Goal: Task Accomplishment & Management: Manage account settings

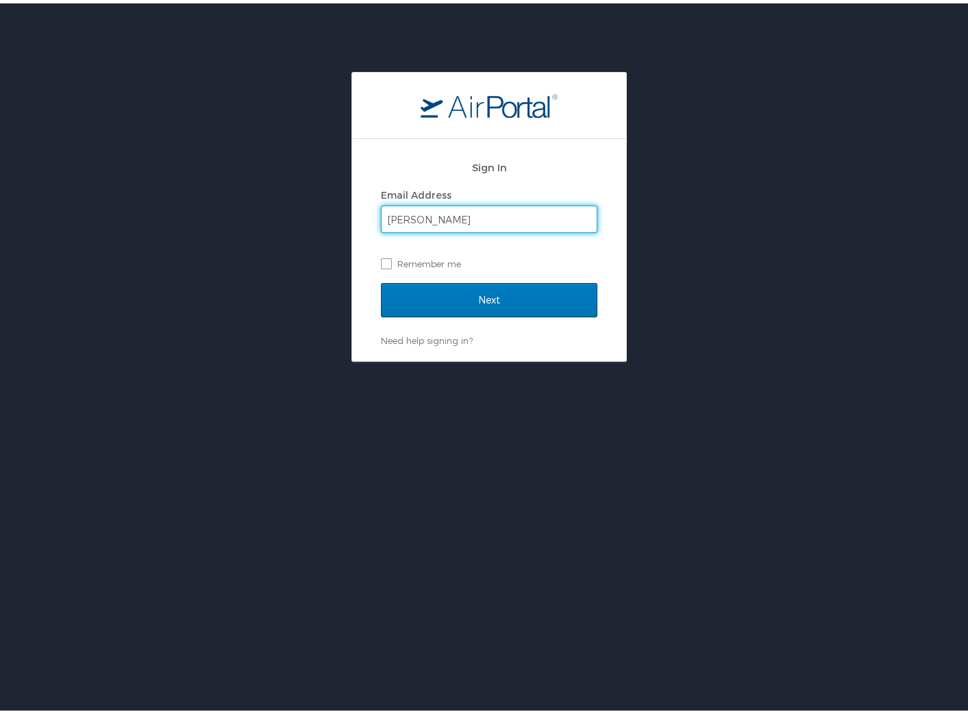
type input "wenningerh@nsula.edu"
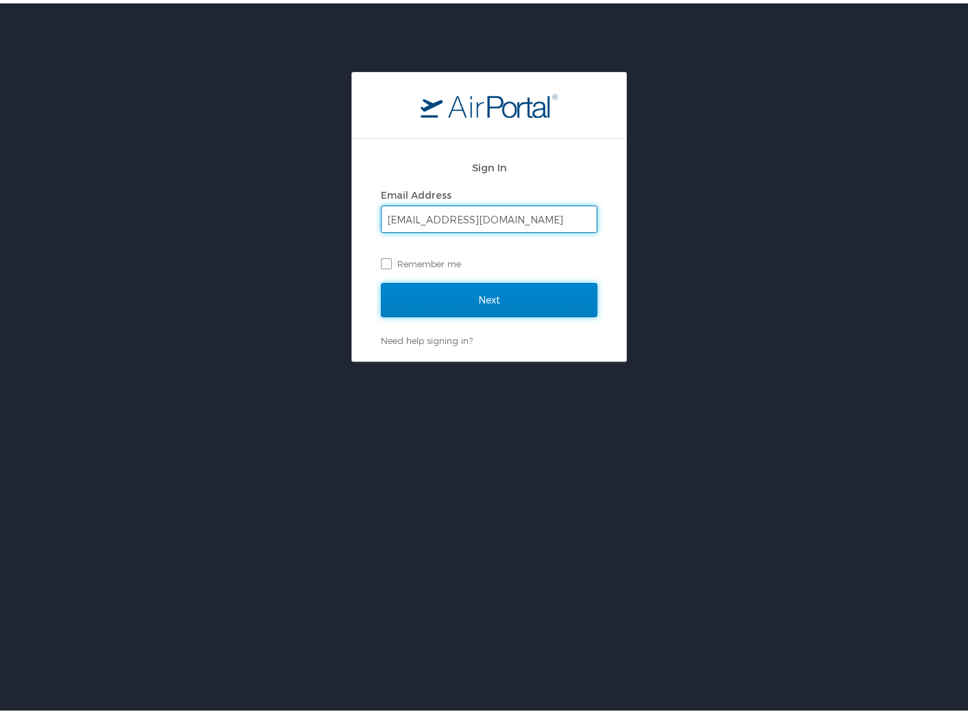
click at [453, 307] on input "Next" at bounding box center [489, 296] width 216 height 34
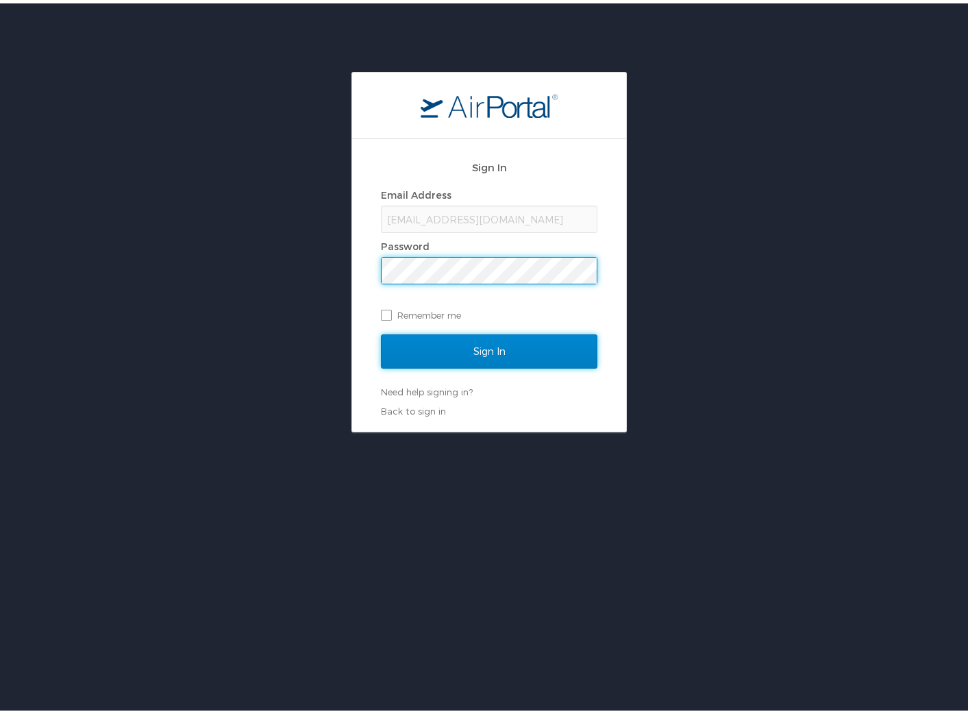
click at [486, 341] on input "Sign In" at bounding box center [489, 348] width 216 height 34
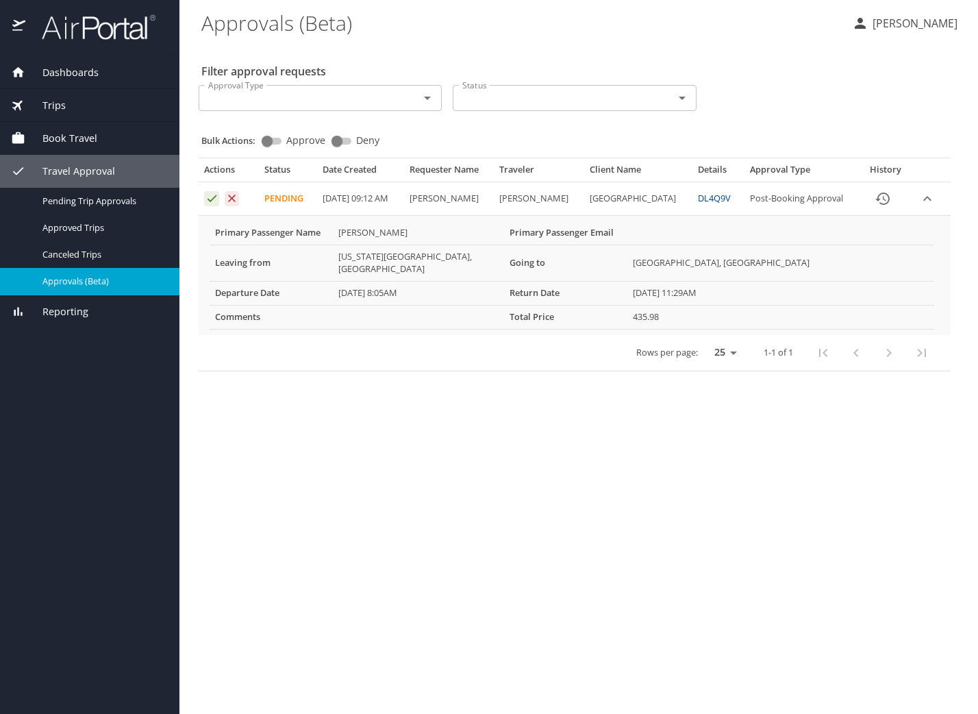
click at [81, 449] on div "Dashboards My Travel Dashboard Trips Current / Future Trips Past Trips Trips Mi…" at bounding box center [89, 384] width 179 height 657
click at [214, 202] on icon "Approval table" at bounding box center [212, 198] width 9 height 7
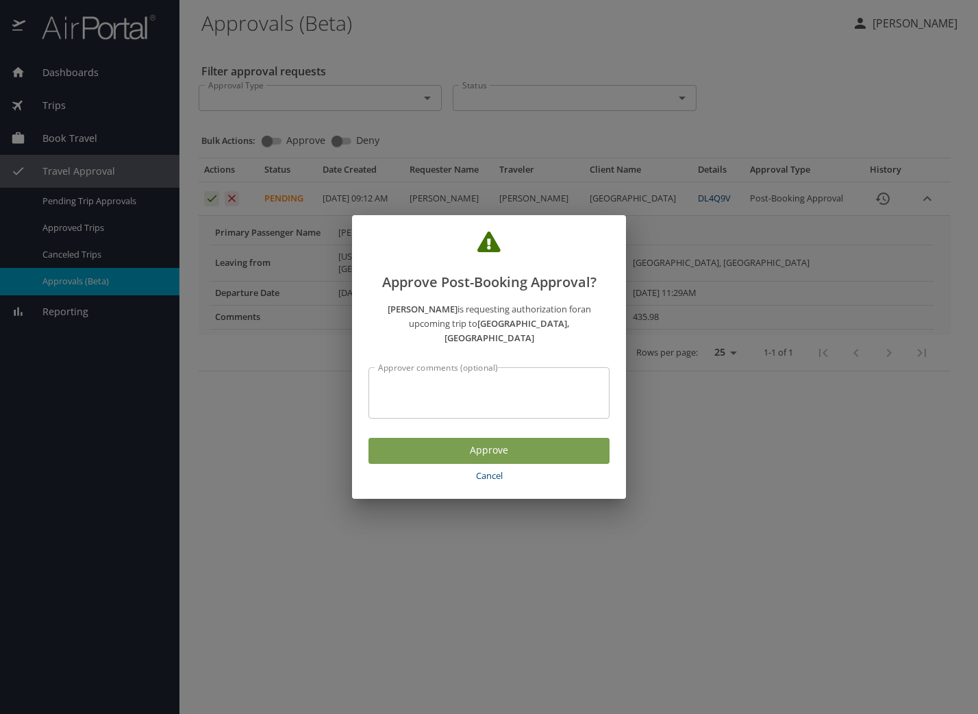
click at [512, 449] on span "Approve" at bounding box center [488, 450] width 219 height 17
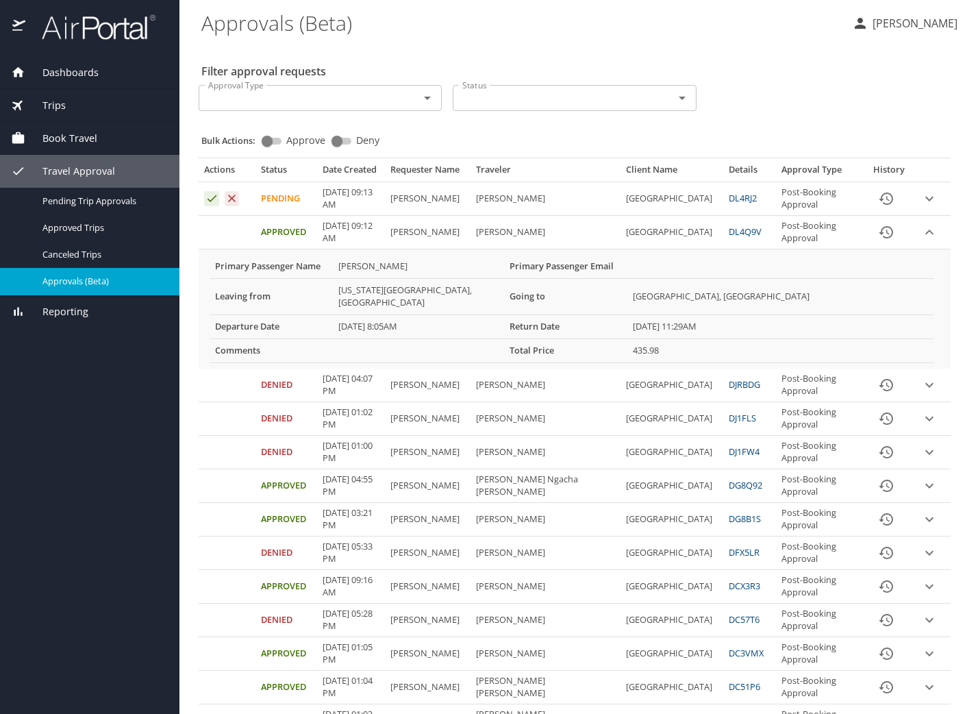
click at [58, 423] on div "Dashboards My Travel Dashboard Trips Current / Future Trips Past Trips Trips Mi…" at bounding box center [89, 384] width 179 height 657
